Goal: Check status: Check status

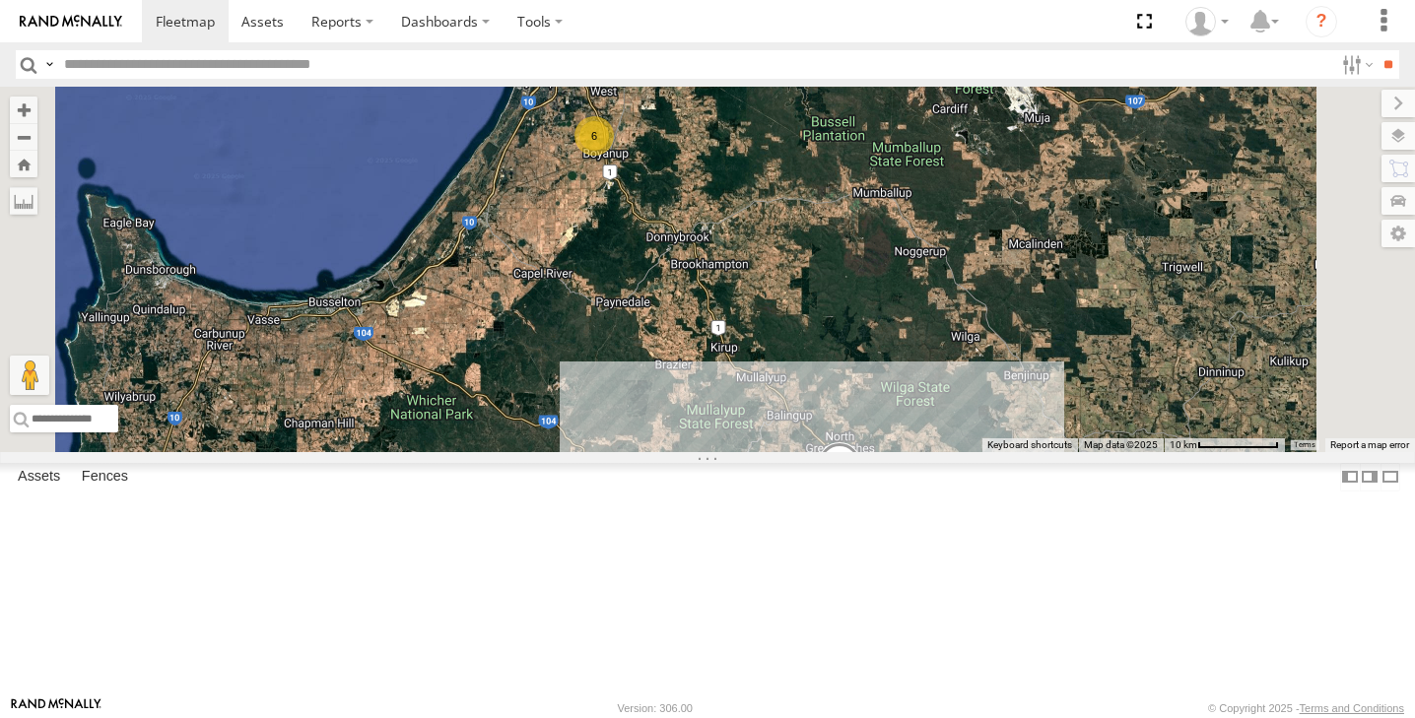
select select "**********"
click at [864, 507] on div "3" at bounding box center [844, 487] width 39 height 39
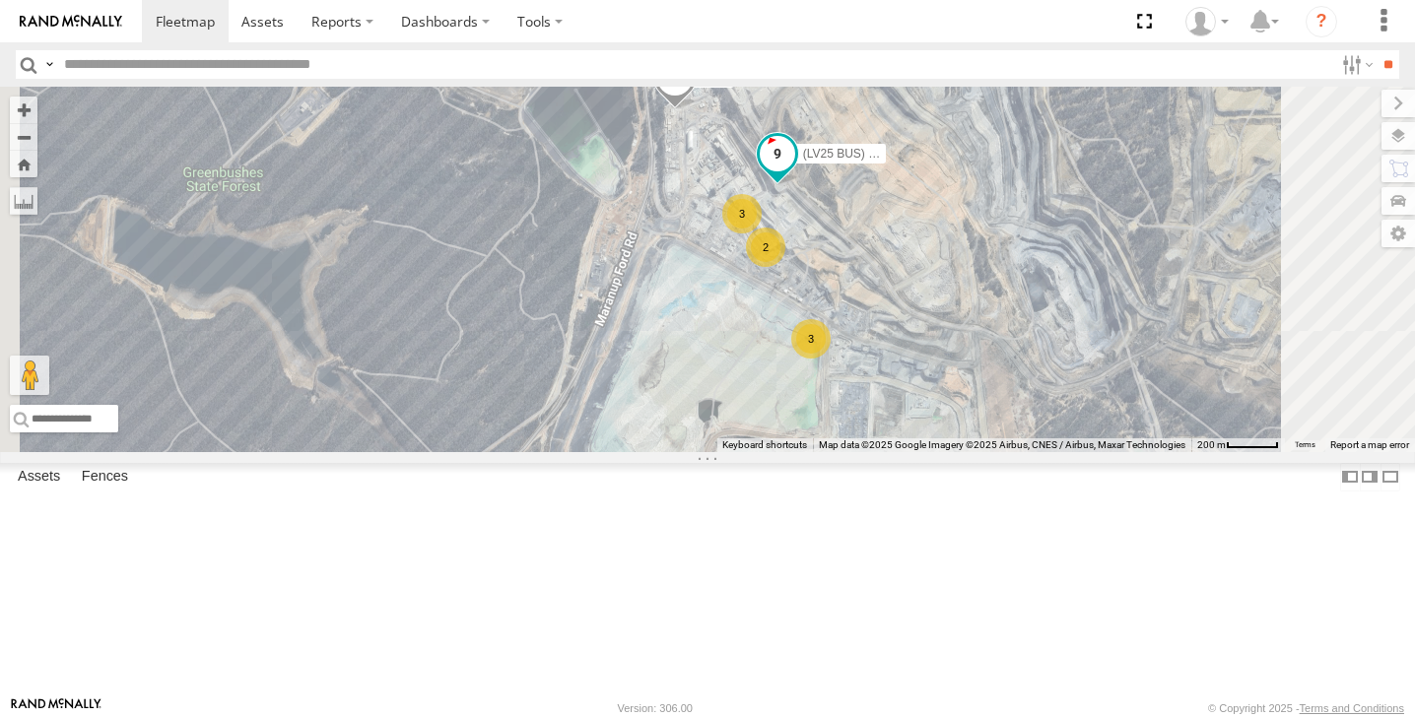
click at [795, 171] on span at bounding box center [777, 153] width 35 height 35
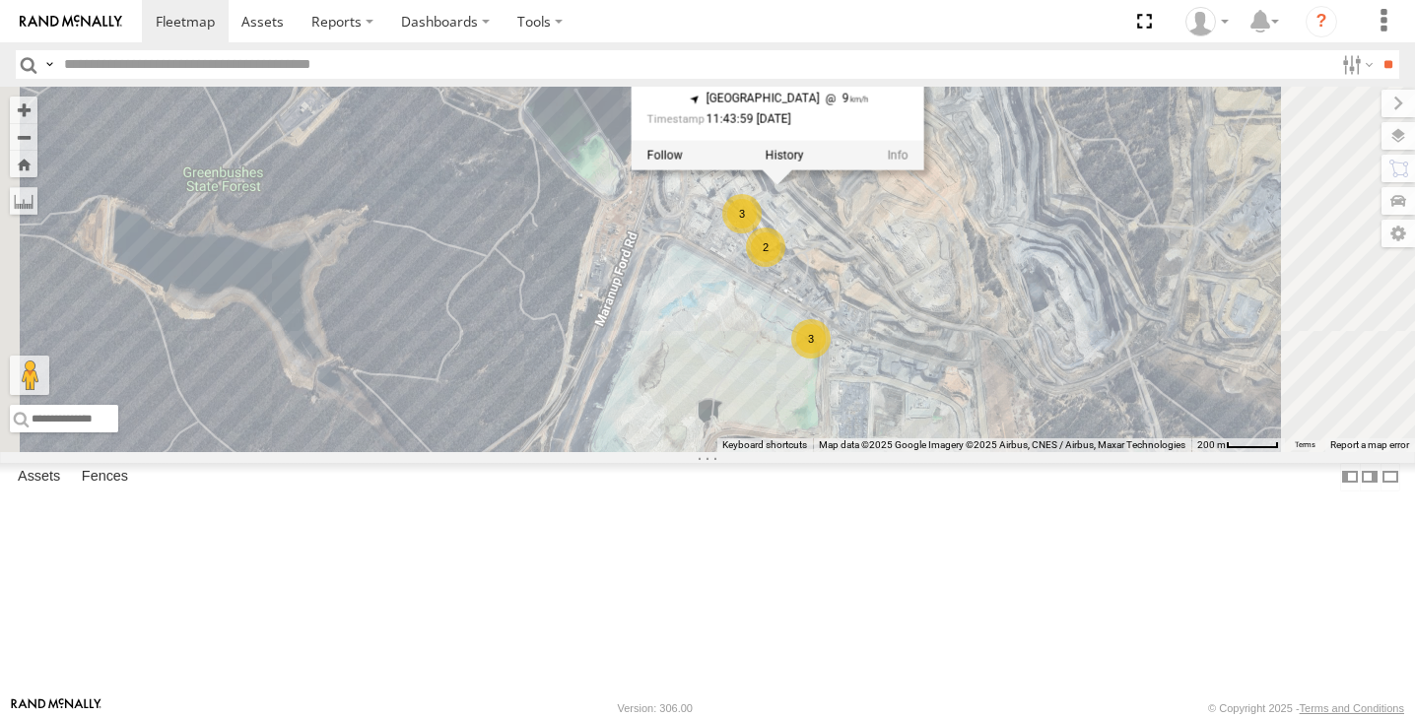
click at [1165, 339] on div "(LV20) [PERSON_NAME] (LV 11). Patrol (TR6) Little Tipper 3 3 lv18 (LV25 BUS) 46…" at bounding box center [707, 270] width 1415 height 366
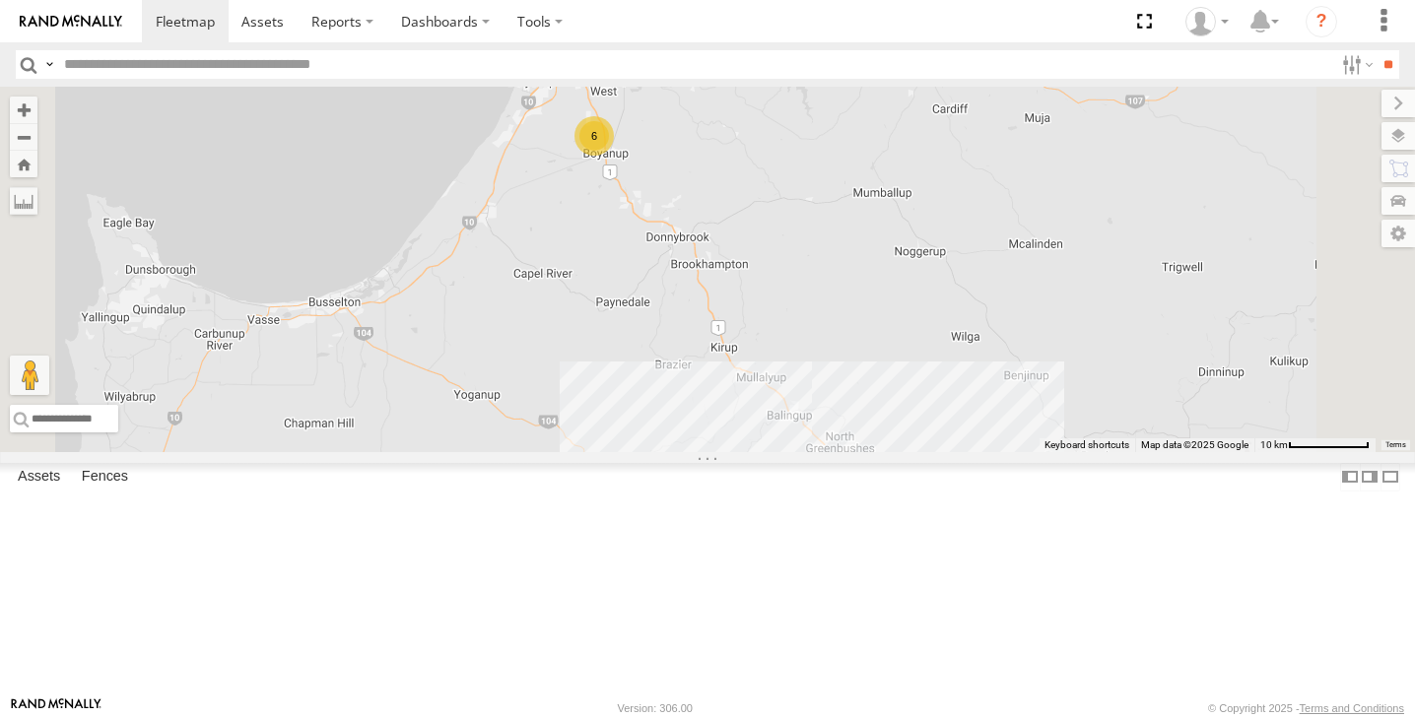
click at [860, 499] on div "12" at bounding box center [840, 478] width 39 height 39
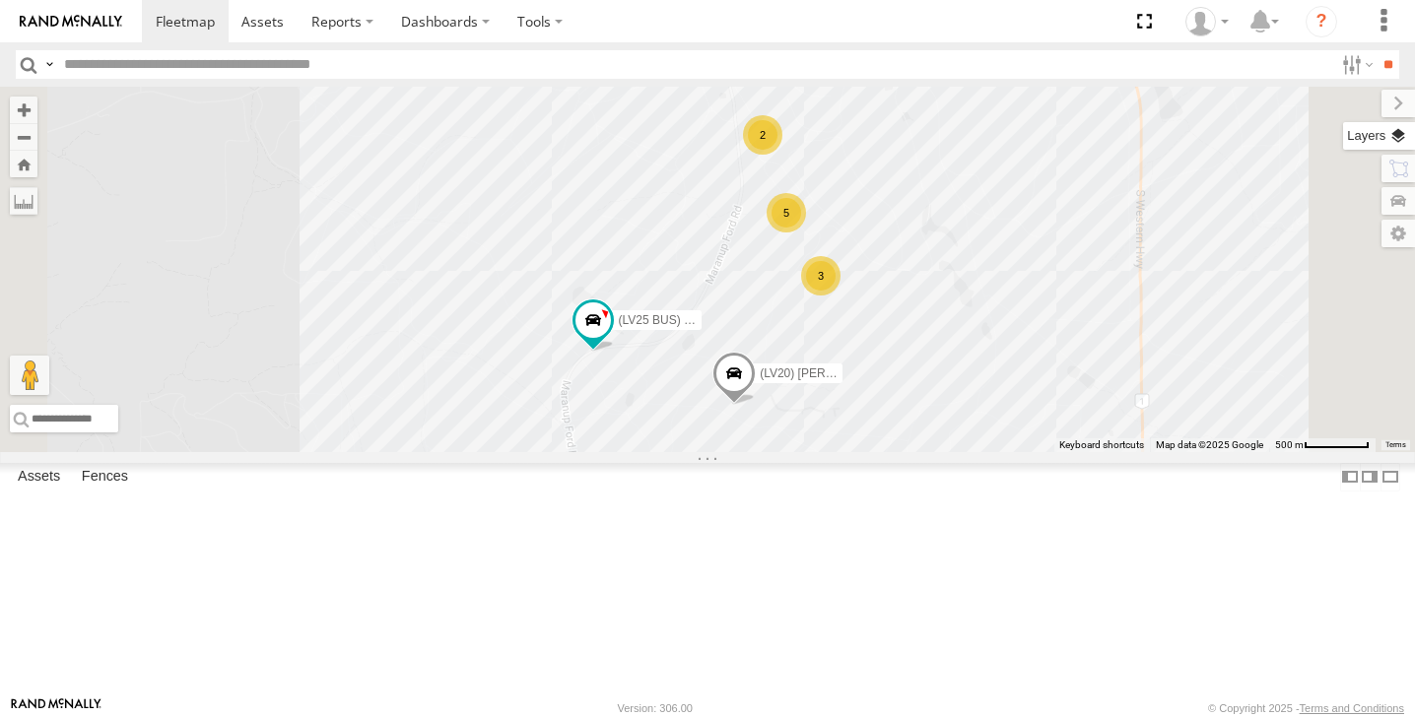
click at [1399, 142] on label at bounding box center [1379, 136] width 72 height 28
click at [0, 0] on label at bounding box center [0, 0] width 0 height 0
click at [0, 0] on span "Satellite + Roadmap" at bounding box center [0, 0] width 0 height 0
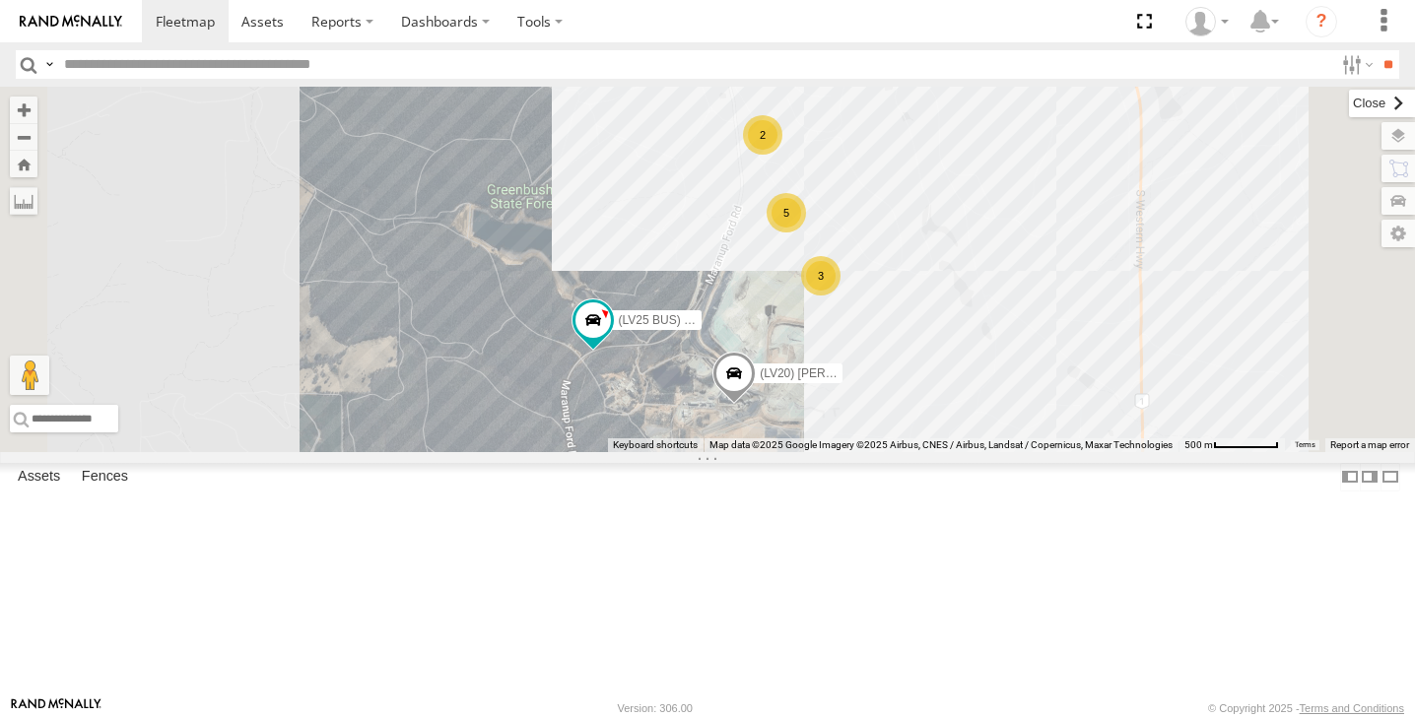
click at [1349, 102] on label at bounding box center [1382, 104] width 66 height 28
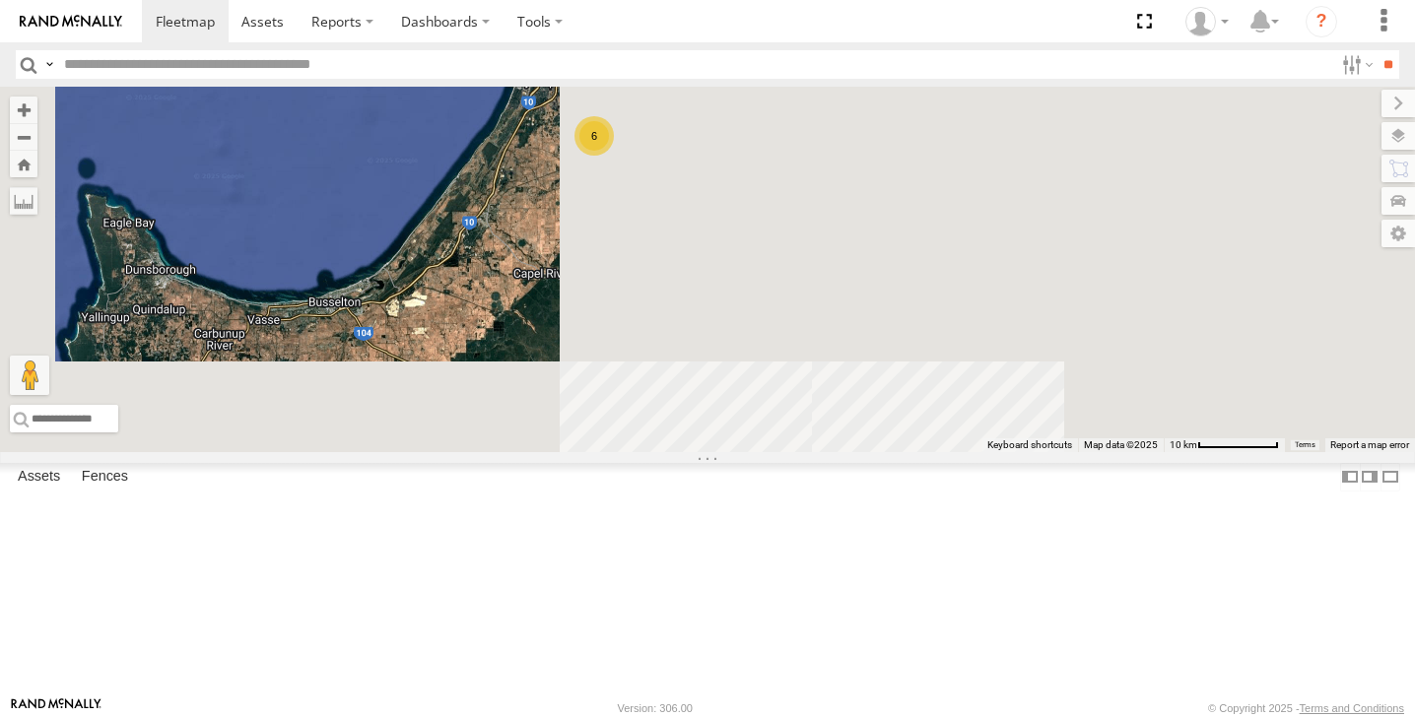
click at [855, 494] on div "12" at bounding box center [835, 473] width 39 height 39
